Goal: Task Accomplishment & Management: Use online tool/utility

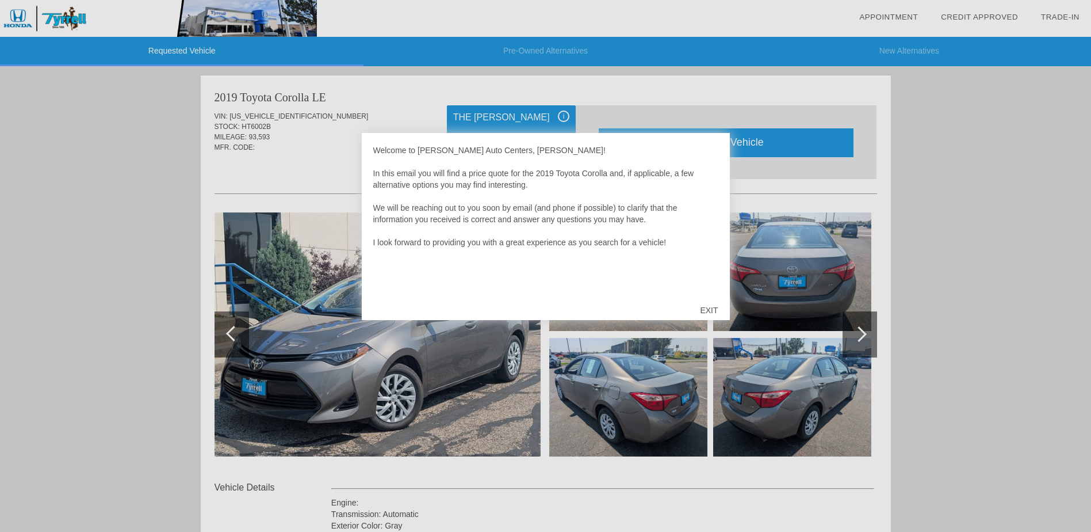
click at [706, 308] on div "EXIT" at bounding box center [709, 310] width 41 height 35
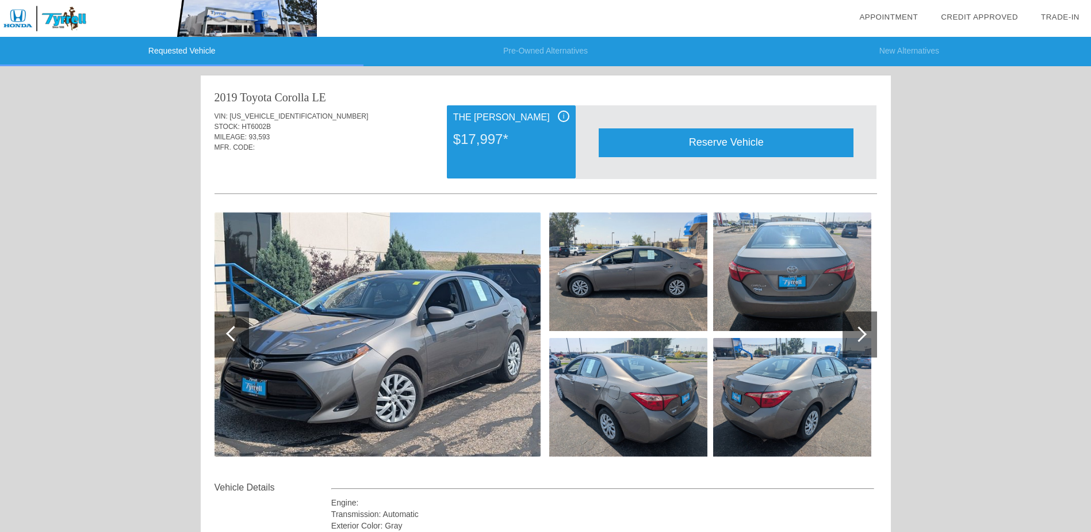
click at [860, 325] on div at bounding box center [860, 334] width 35 height 46
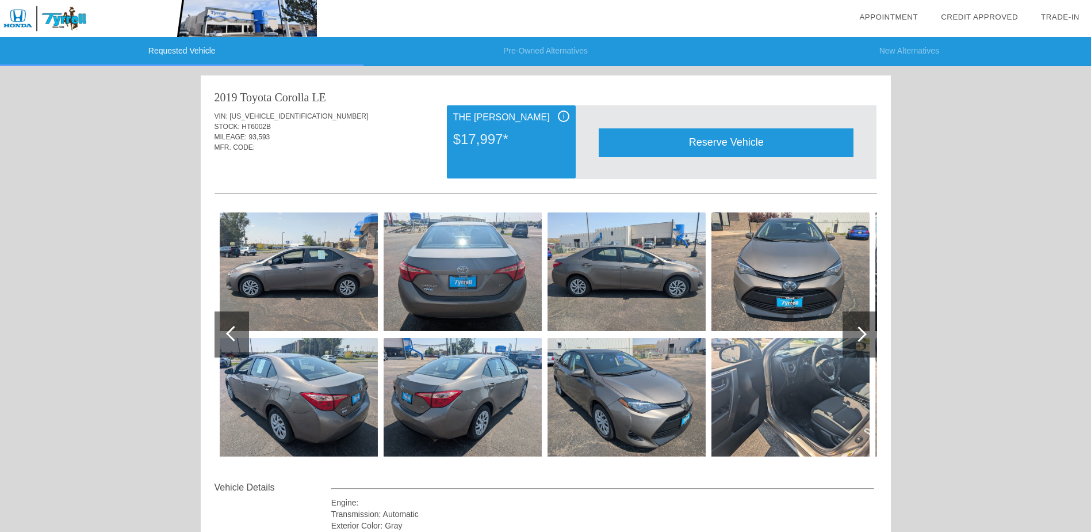
click at [860, 325] on div at bounding box center [860, 334] width 35 height 46
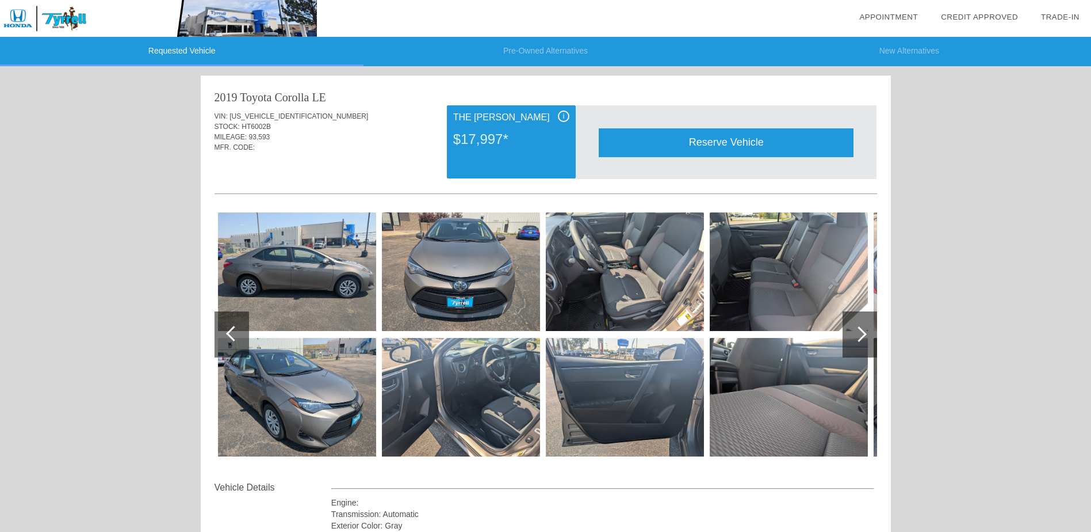
click at [860, 325] on div at bounding box center [860, 334] width 35 height 46
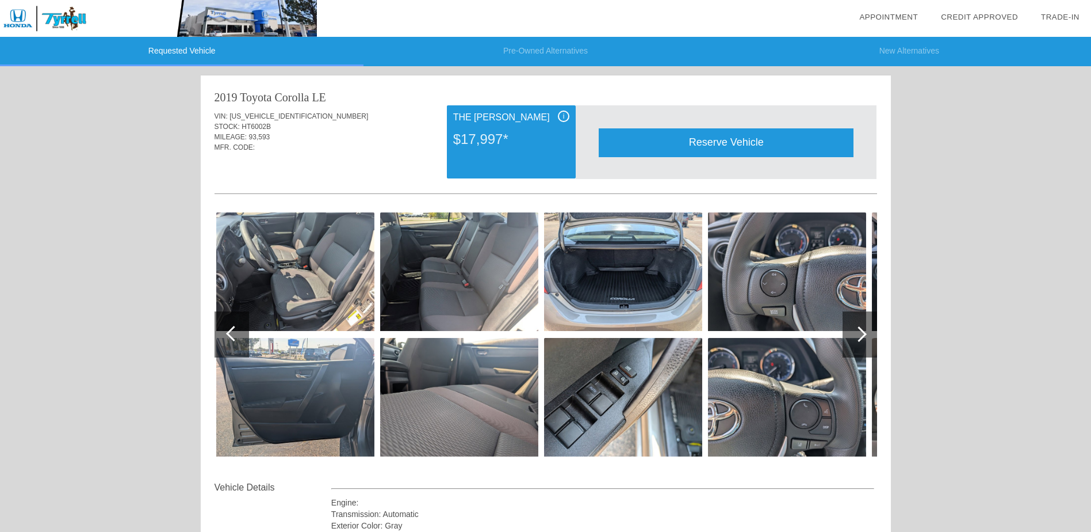
click at [863, 328] on div at bounding box center [860, 334] width 35 height 46
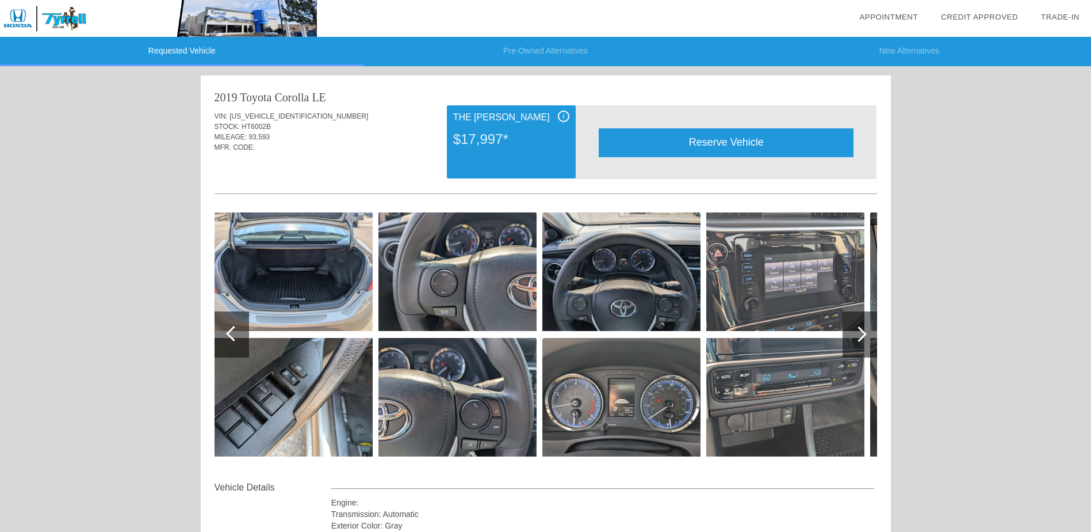
click at [863, 328] on div at bounding box center [860, 334] width 35 height 46
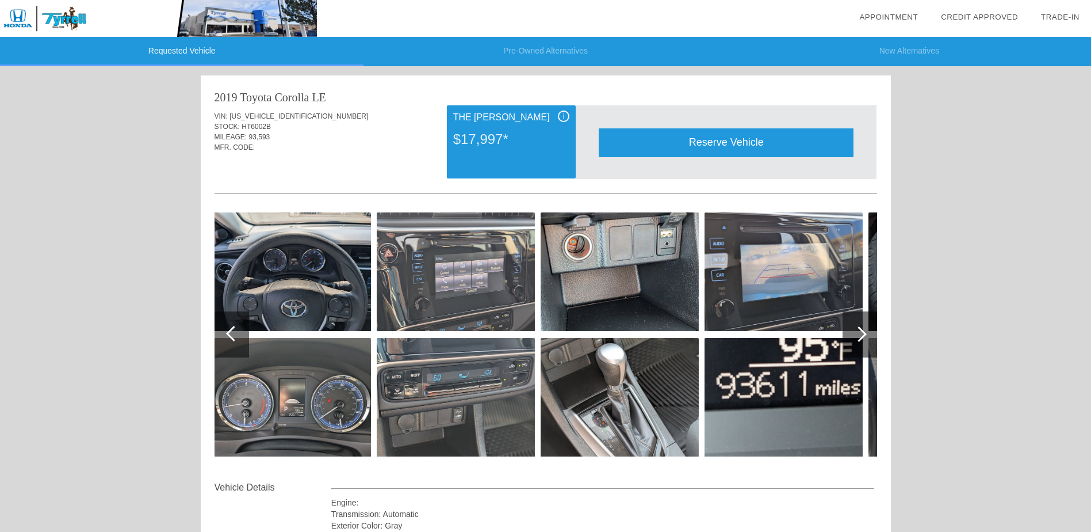
click at [863, 328] on div at bounding box center [860, 334] width 35 height 46
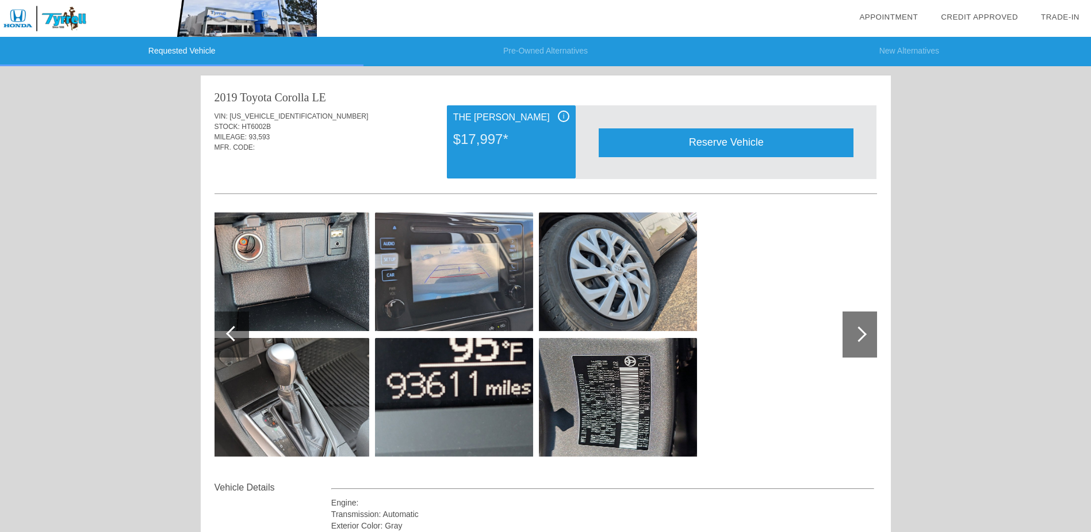
click at [863, 328] on div at bounding box center [860, 334] width 35 height 46
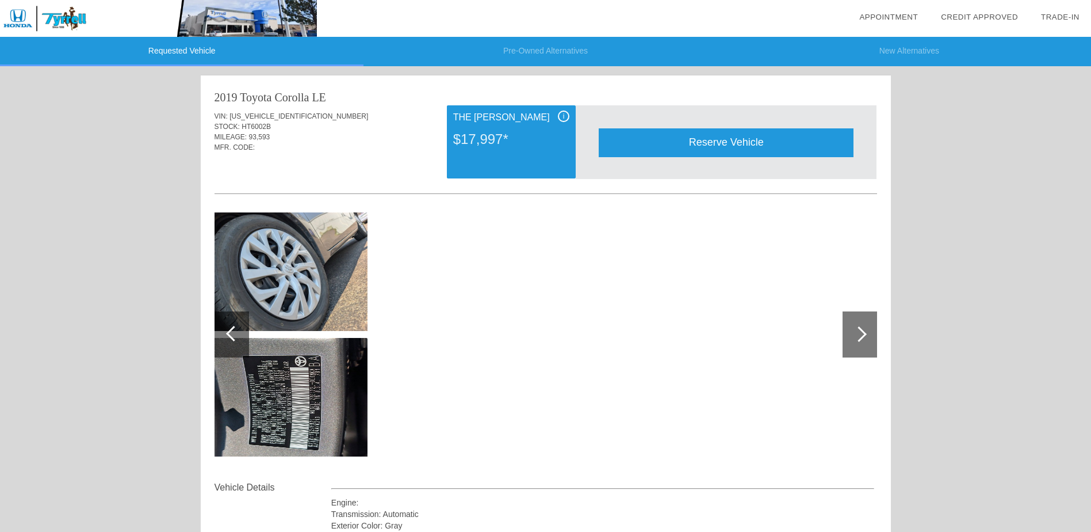
click at [863, 328] on div at bounding box center [860, 334] width 35 height 46
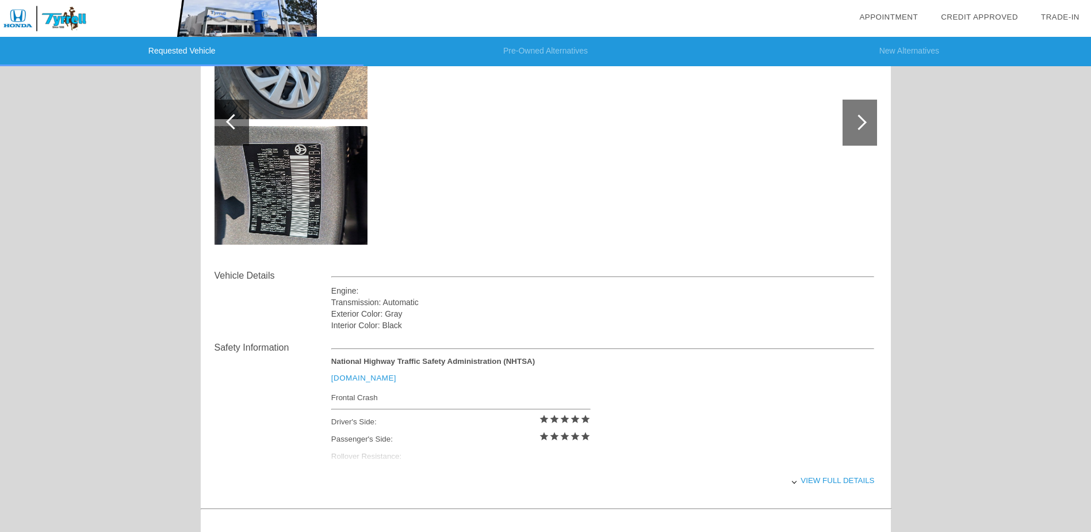
scroll to position [40, 0]
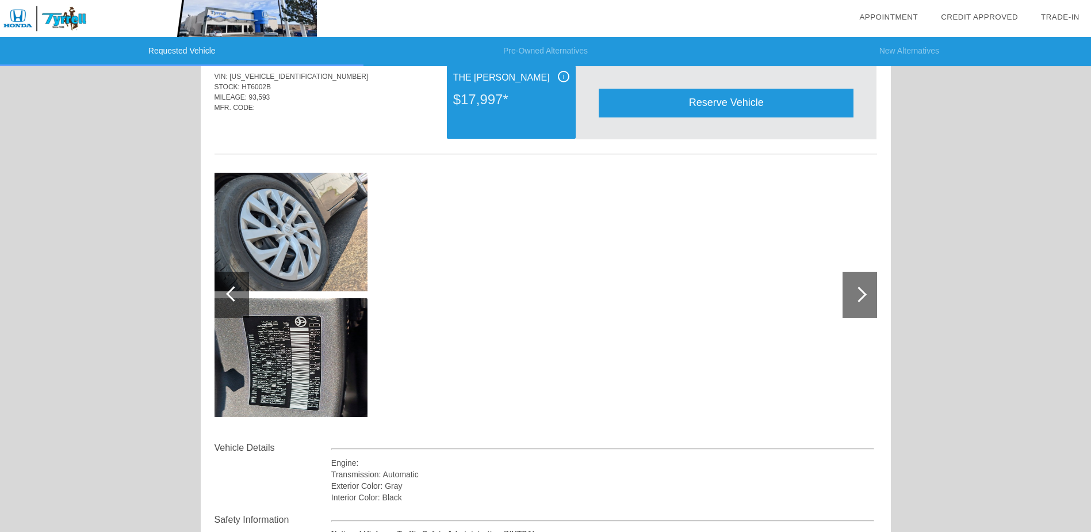
click at [969, 13] on link "Credit Approved" at bounding box center [979, 17] width 77 height 9
